Goal: Transaction & Acquisition: Obtain resource

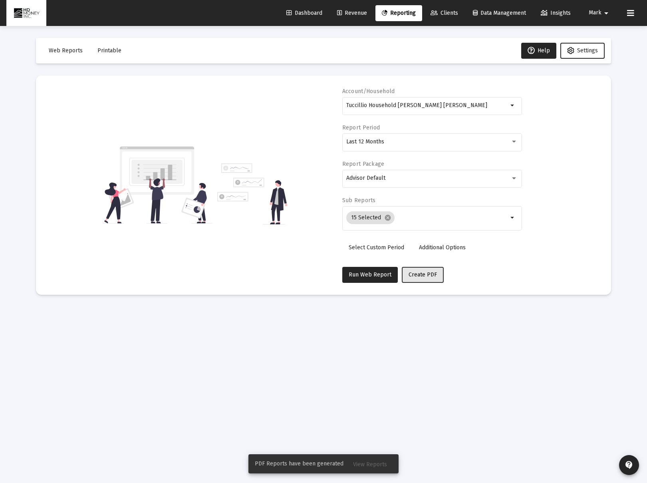
click at [416, 281] on button "Create PDF" at bounding box center [423, 275] width 42 height 16
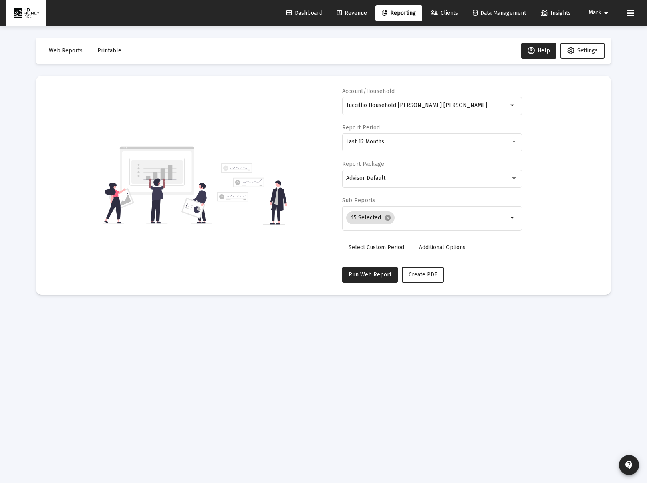
click at [113, 48] on span "Printable" at bounding box center [110, 50] width 24 height 7
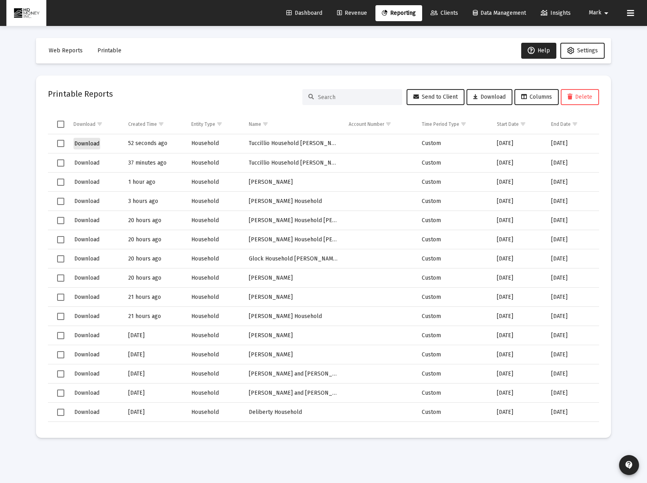
click at [84, 144] on span "Download" at bounding box center [86, 143] width 25 height 7
click at [399, 17] on link "Reporting" at bounding box center [399, 13] width 47 height 16
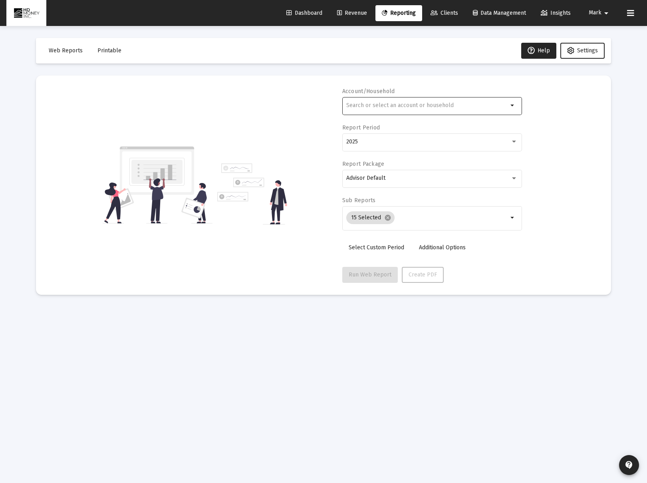
click at [418, 103] on input "text" at bounding box center [427, 105] width 162 height 6
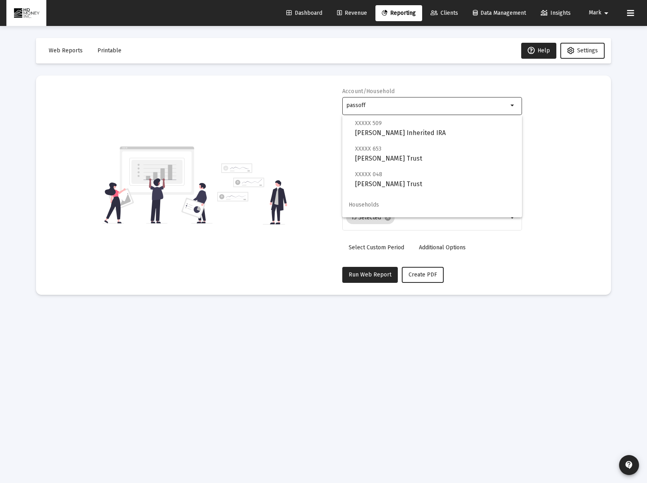
scroll to position [58, 0]
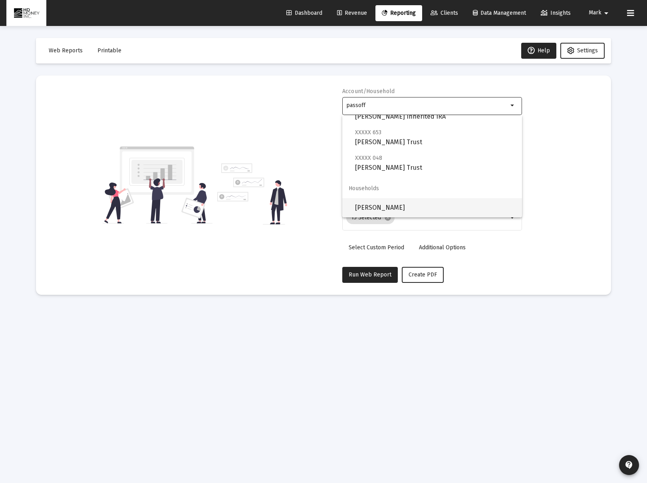
click at [438, 203] on span "[PERSON_NAME]" at bounding box center [435, 207] width 161 height 19
type input "[PERSON_NAME]"
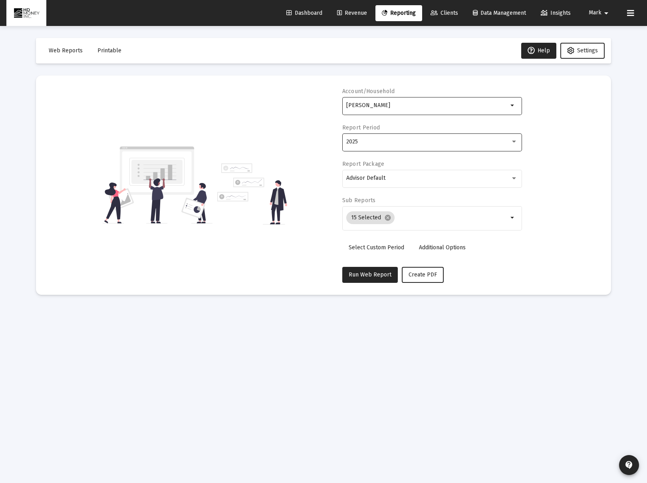
click at [386, 139] on div "2025" at bounding box center [428, 142] width 164 height 6
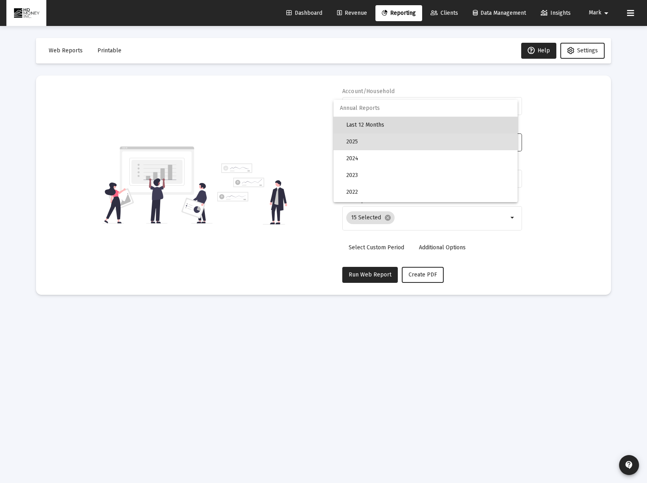
click at [376, 126] on span "Last 12 Months" at bounding box center [428, 125] width 165 height 17
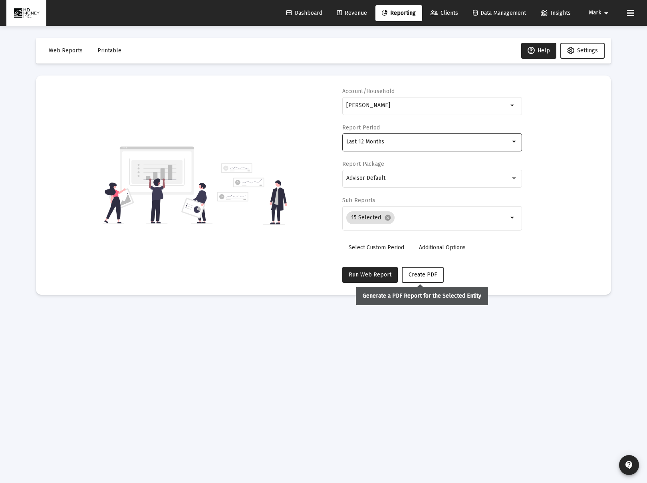
click at [414, 279] on button "Create PDF" at bounding box center [423, 275] width 42 height 16
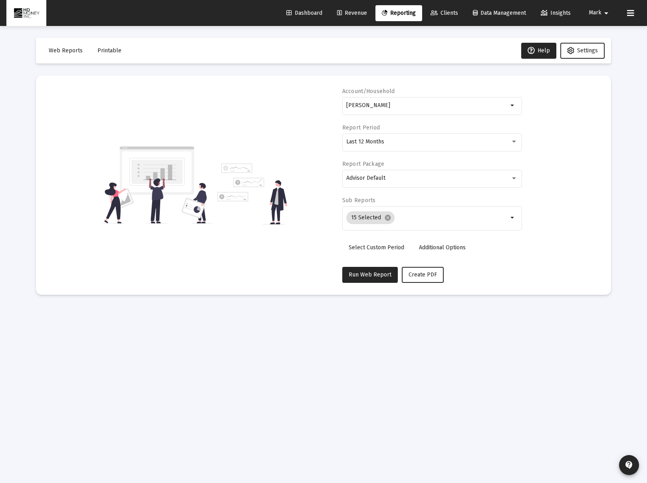
click at [105, 50] on span "Printable" at bounding box center [110, 50] width 24 height 7
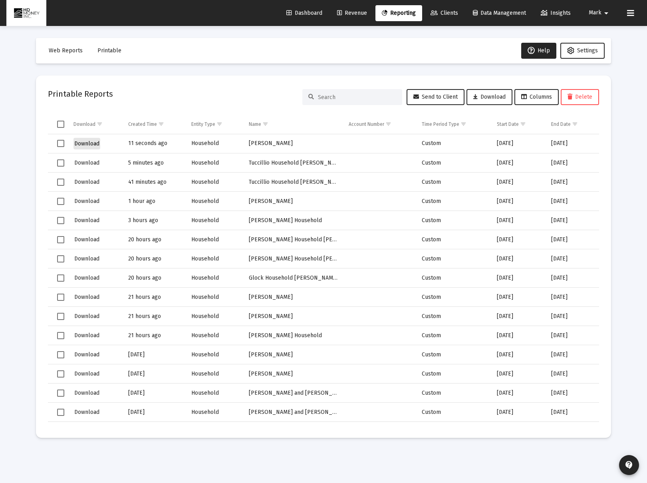
click at [90, 141] on span "Download" at bounding box center [86, 143] width 25 height 7
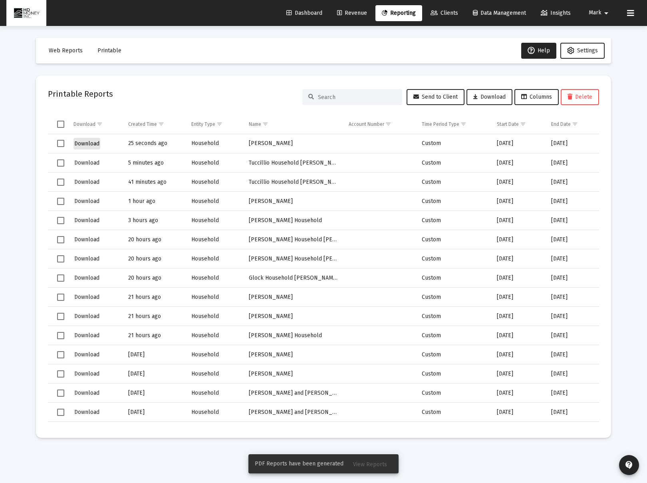
click at [81, 144] on span "Download" at bounding box center [86, 143] width 25 height 7
